Goal: Task Accomplishment & Management: Complete application form

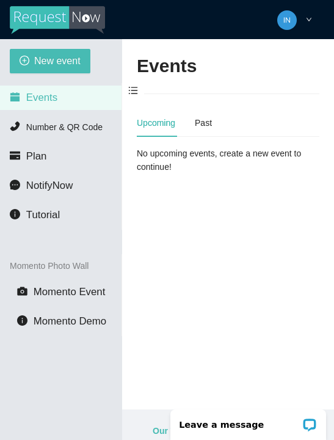
click at [35, 58] on span "New event" at bounding box center [57, 60] width 46 height 15
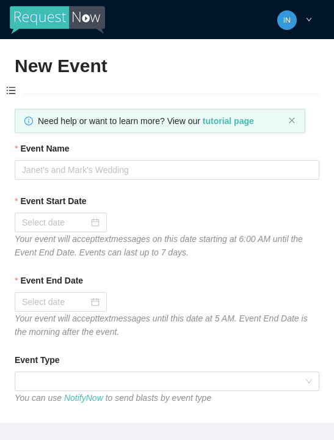
type textarea "Thanks for coming to Guitars and Cadillacs! Follow us on FB & IG @guitarsandcad…"
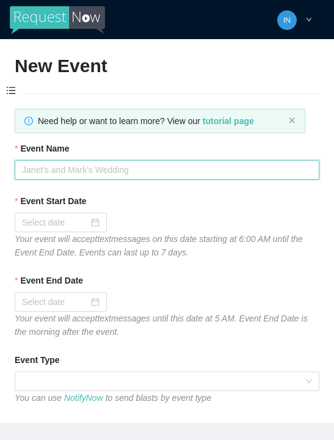
click at [69, 176] on input "Event Name" at bounding box center [167, 170] width 305 height 20
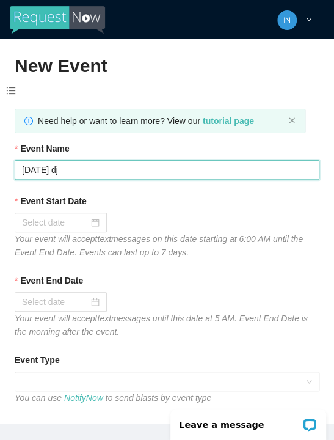
type input "[DATE] dj"
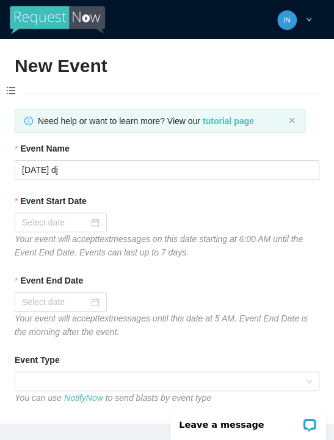
click at [85, 217] on input "Event Start Date" at bounding box center [55, 222] width 67 height 13
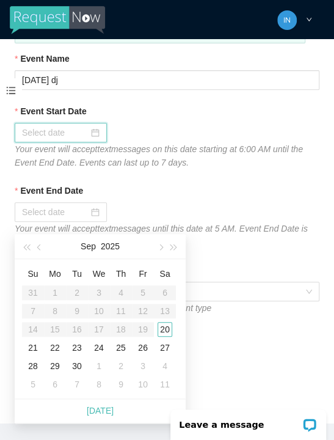
scroll to position [91, 0]
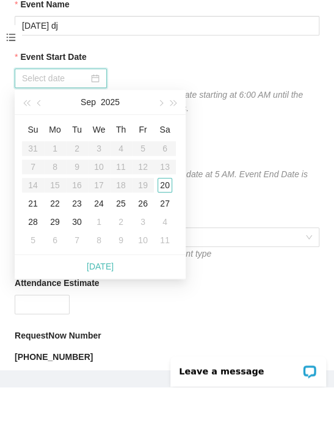
type input "[DATE]"
click at [167, 231] on div "20" at bounding box center [165, 238] width 15 height 15
type input "[DATE]"
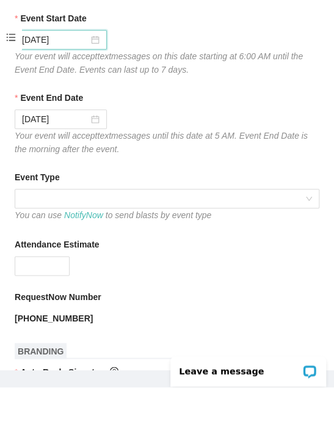
scroll to position [138, 0]
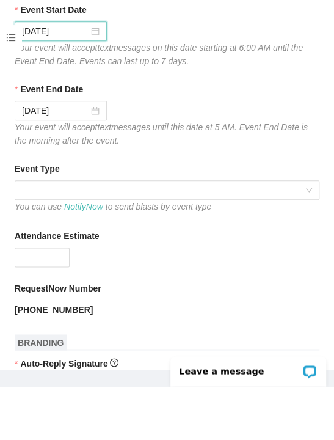
click at [75, 234] on span at bounding box center [167, 243] width 290 height 18
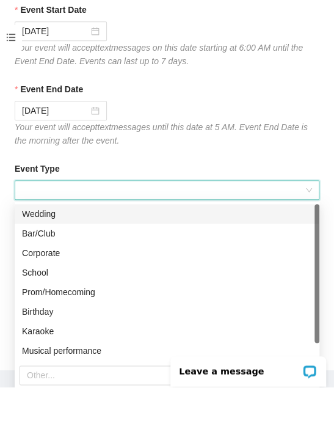
scroll to position [39, 0]
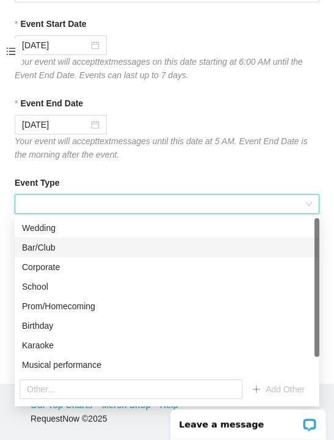
click at [74, 249] on div "Bar/Club" at bounding box center [167, 247] width 290 height 13
type textarea "Thanks for coming to Guitars and Cadillacs! Follow us on FB & IG @guitarsandcad…"
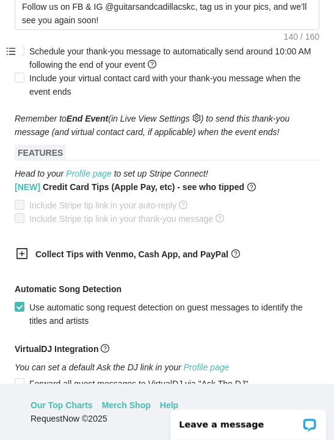
scroll to position [624, 0]
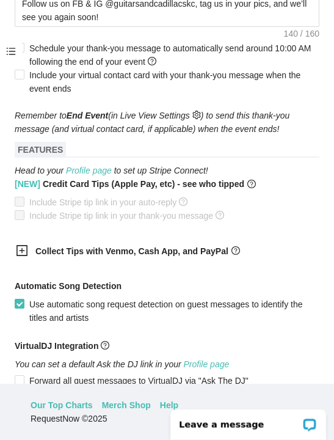
click at [25, 251] on icon "plus-square" at bounding box center [22, 250] width 12 height 12
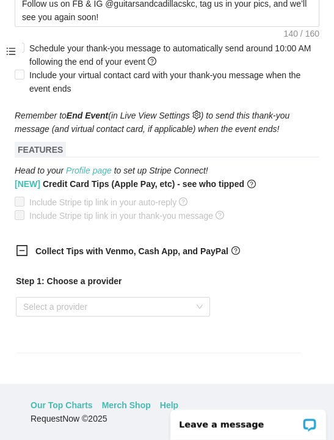
click at [186, 315] on input "search" at bounding box center [108, 306] width 171 height 18
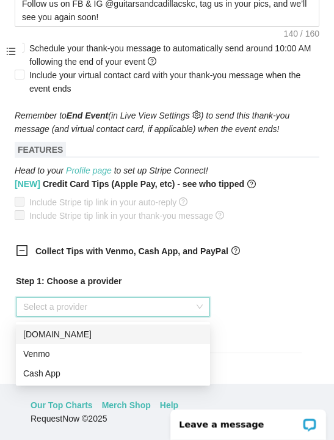
click at [84, 352] on div "Venmo" at bounding box center [112, 353] width 179 height 13
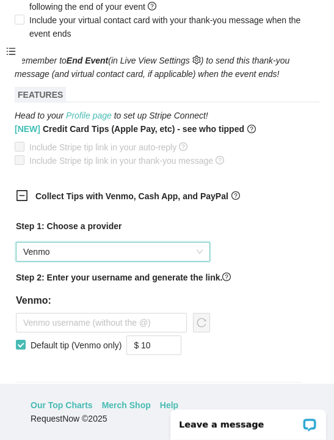
scroll to position [686, 0]
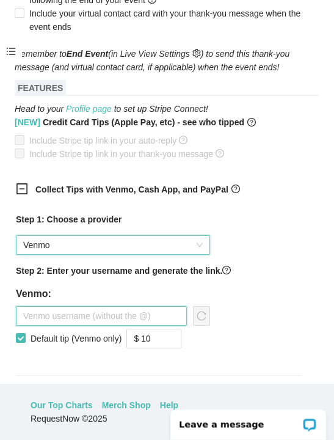
click at [76, 318] on input "text" at bounding box center [101, 316] width 171 height 20
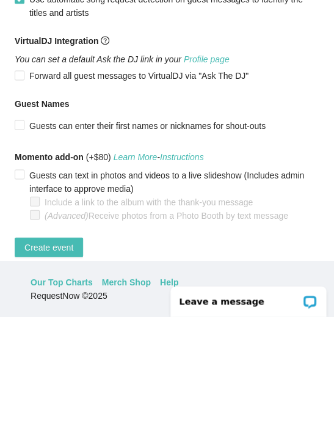
scroll to position [998, 0]
type input "Jaala-nowlin"
click at [49, 363] on span "Create event" at bounding box center [48, 369] width 49 height 13
type textarea "Thanks for coming to Guitars and Cadillacs! Follow us on FB & IG @guitarsandcad…"
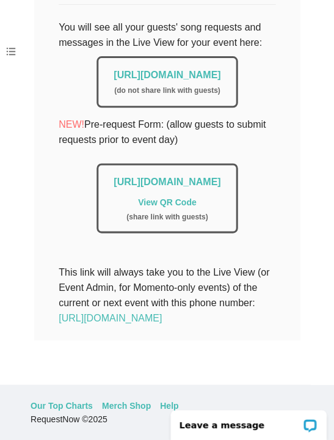
scroll to position [324, 0]
click at [114, 70] on link "[URL][DOMAIN_NAME]" at bounding box center [167, 75] width 107 height 10
